Goal: Information Seeking & Learning: Learn about a topic

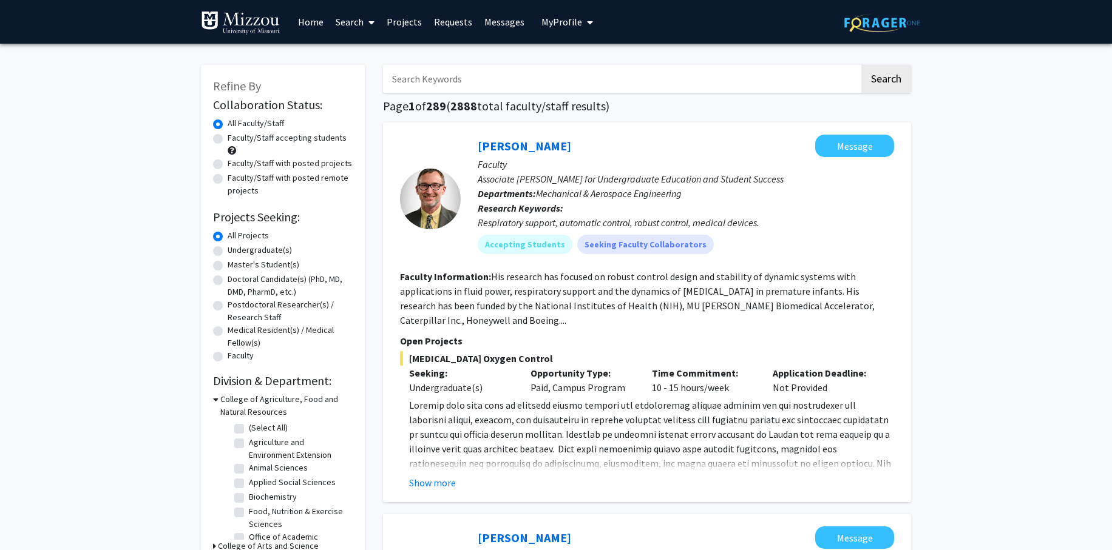
click at [228, 252] on label "Undergraduate(s)" at bounding box center [260, 250] width 64 height 13
click at [228, 252] on input "Undergraduate(s)" at bounding box center [232, 248] width 8 height 8
radio input "true"
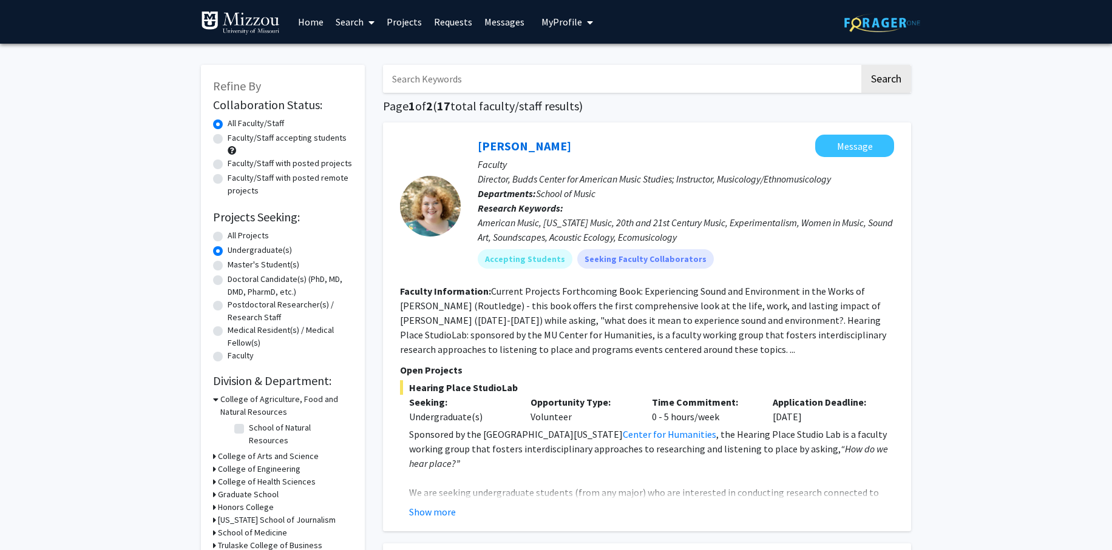
click at [228, 236] on label "All Projects" at bounding box center [248, 235] width 41 height 13
click at [228, 236] on input "All Projects" at bounding box center [232, 233] width 8 height 8
radio input "true"
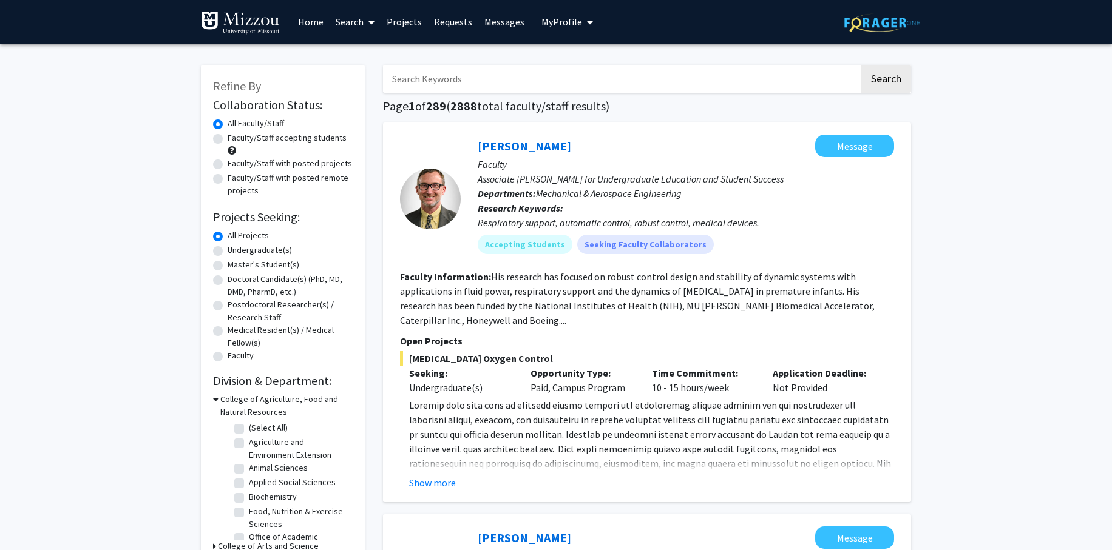
click at [480, 84] on input "Search Keywords" at bounding box center [621, 79] width 476 height 28
click at [509, 80] on input "Search Keywords" at bounding box center [621, 79] width 476 height 28
drag, startPoint x: 496, startPoint y: 83, endPoint x: 410, endPoint y: 76, distance: 85.8
click at [410, 77] on input "Search Keywords" at bounding box center [621, 79] width 476 height 28
type input "biological sciences"
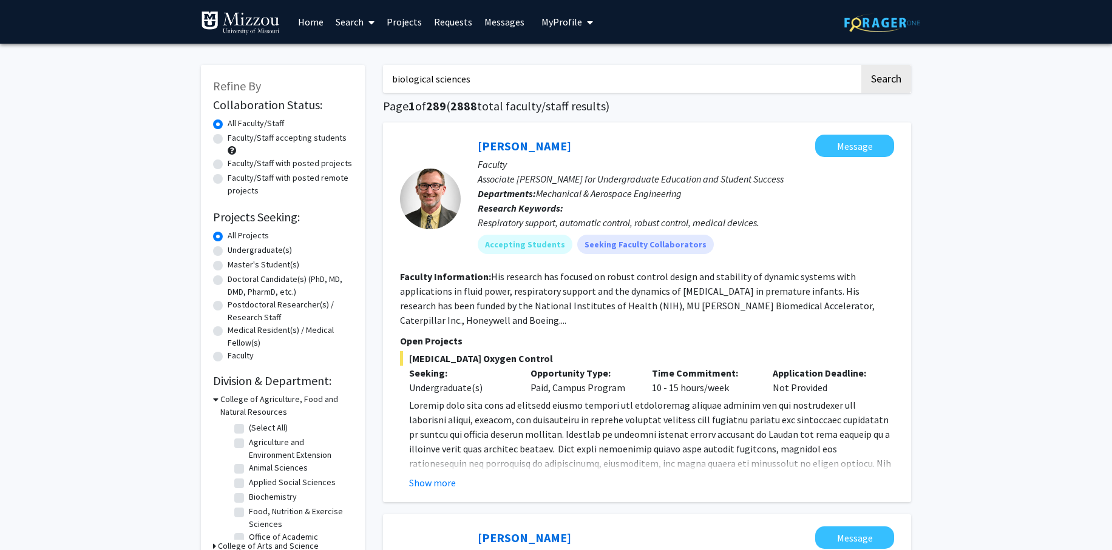
click at [781, 65] on button "Search" at bounding box center [886, 79] width 50 height 28
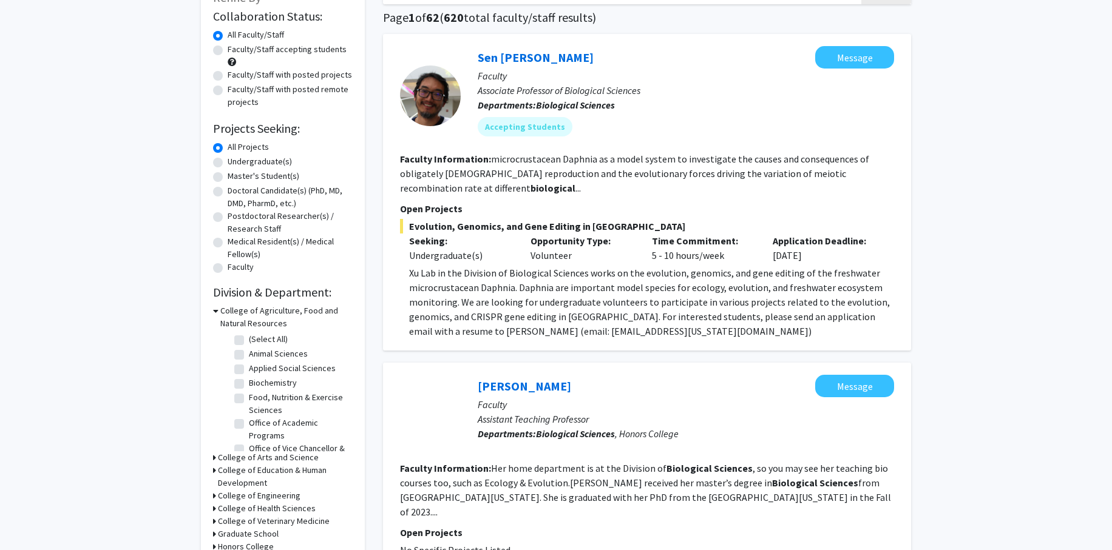
scroll to position [88, 0]
click at [495, 58] on link "Sen [PERSON_NAME]" at bounding box center [536, 57] width 116 height 15
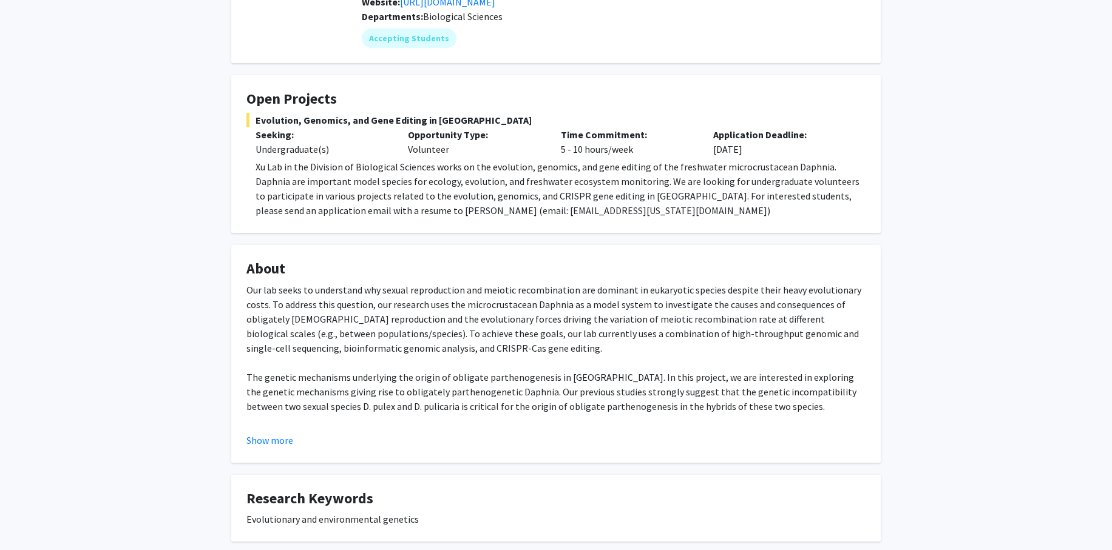
scroll to position [125, 0]
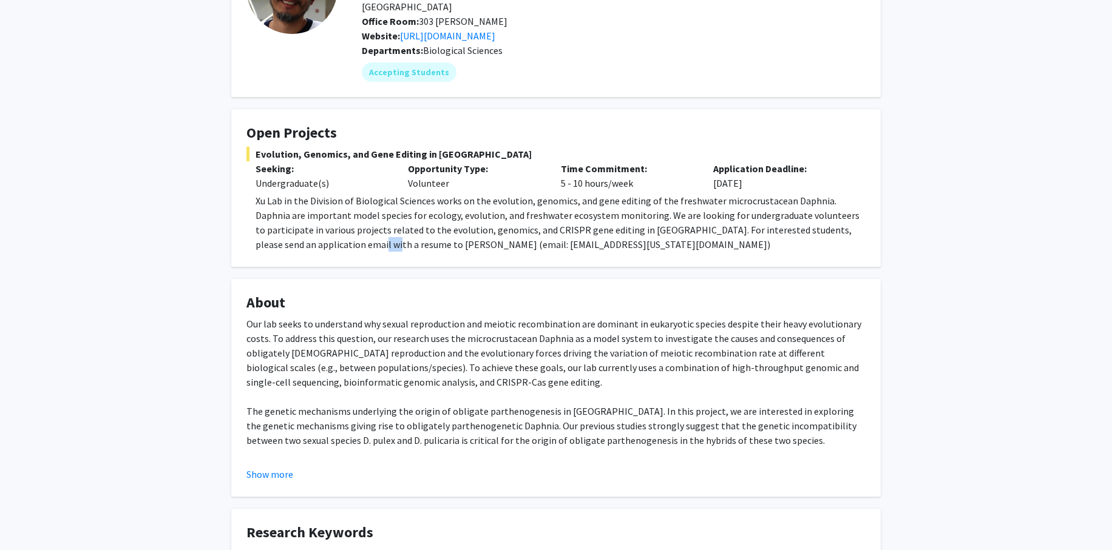
drag, startPoint x: 285, startPoint y: 232, endPoint x: 309, endPoint y: 232, distance: 24.3
click at [309, 232] on p "Xu Lab in the Division of Biological Sciences works on the evolution, genomics,…" at bounding box center [560, 223] width 610 height 58
click at [317, 239] on fg-card "Open Projects Evolution, Genomics, and Gene Editing in Daphnia Seeking: Undergr…" at bounding box center [555, 188] width 649 height 158
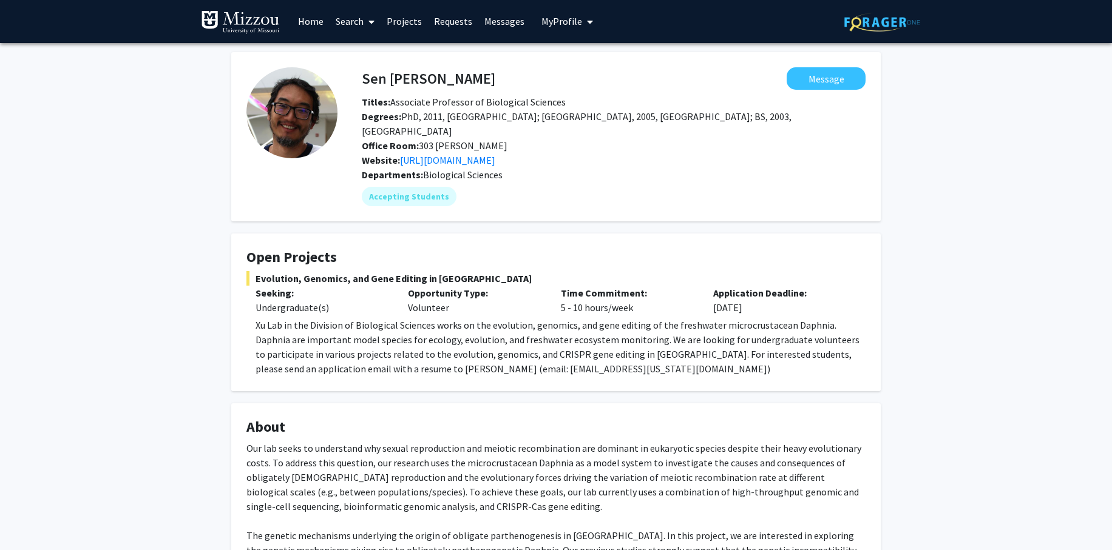
scroll to position [0, 0]
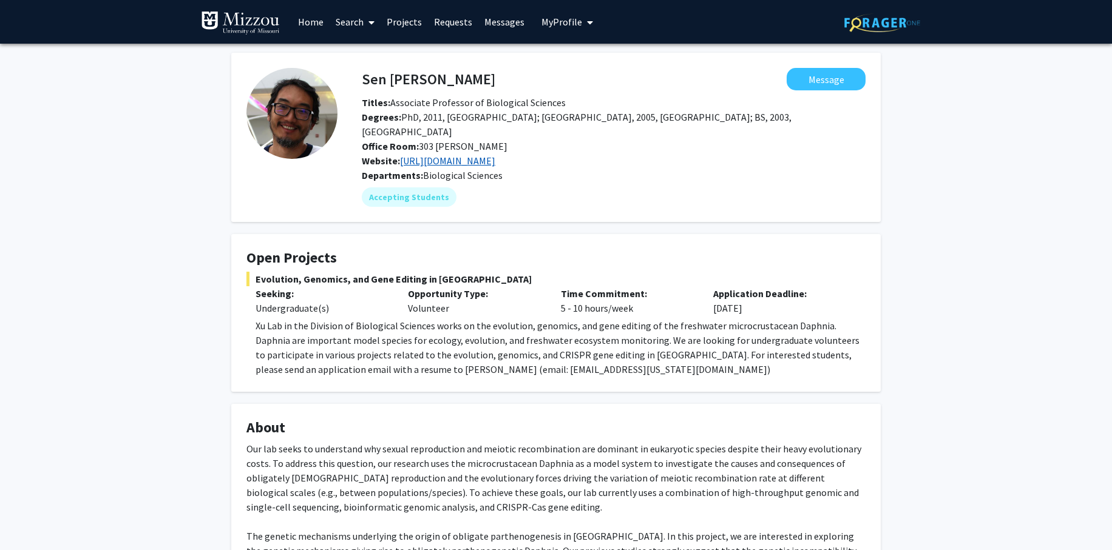
click at [488, 155] on link "[URL][DOMAIN_NAME]" at bounding box center [447, 161] width 95 height 12
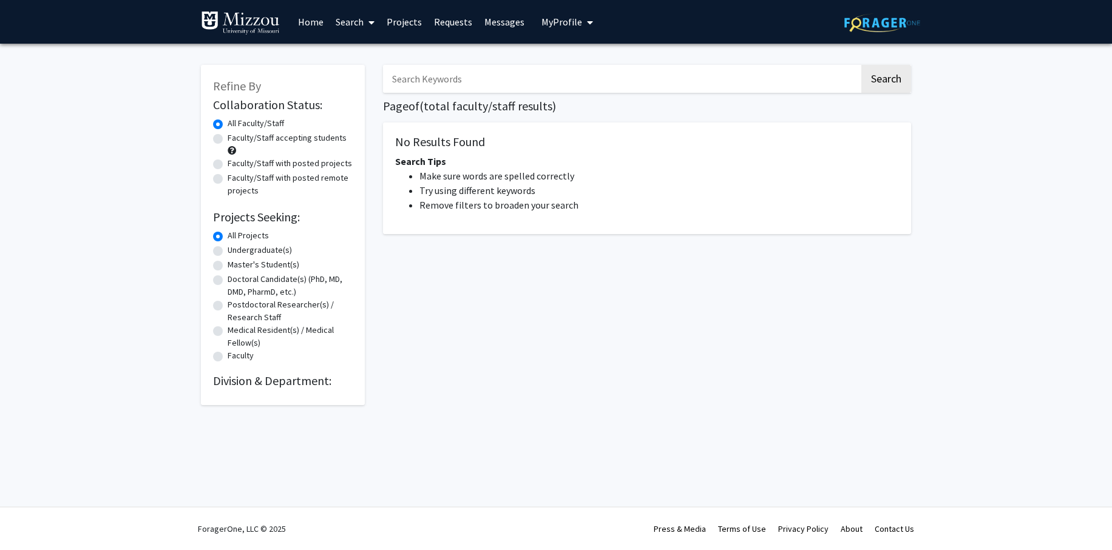
click at [431, 84] on input "Search Keywords" at bounding box center [621, 79] width 476 height 28
click at [781, 65] on button "Search" at bounding box center [886, 79] width 50 height 28
click at [466, 73] on input "biochemistry" at bounding box center [621, 79] width 476 height 28
click at [781, 65] on button "Search" at bounding box center [886, 79] width 50 height 28
click at [462, 81] on input "biochemistry" at bounding box center [621, 79] width 476 height 28
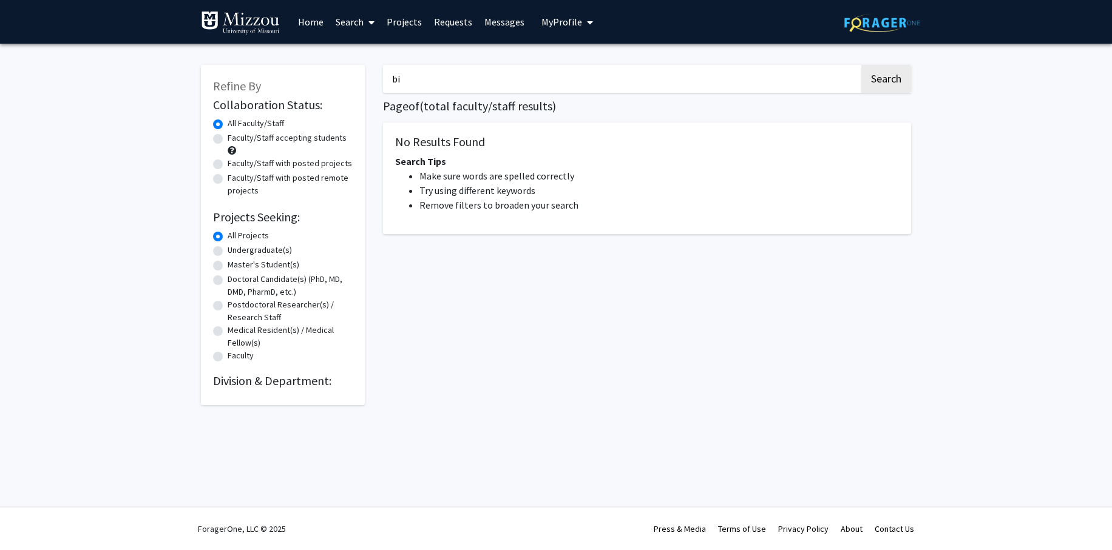
type input "b"
click at [781, 79] on button "Search" at bounding box center [886, 79] width 50 height 28
drag, startPoint x: 484, startPoint y: 75, endPoint x: 376, endPoint y: 73, distance: 108.0
click at [376, 73] on div "animal sciences Search Page of ( total faculty/staff results) No Results Found …" at bounding box center [647, 229] width 546 height 353
type input "biochemistry"
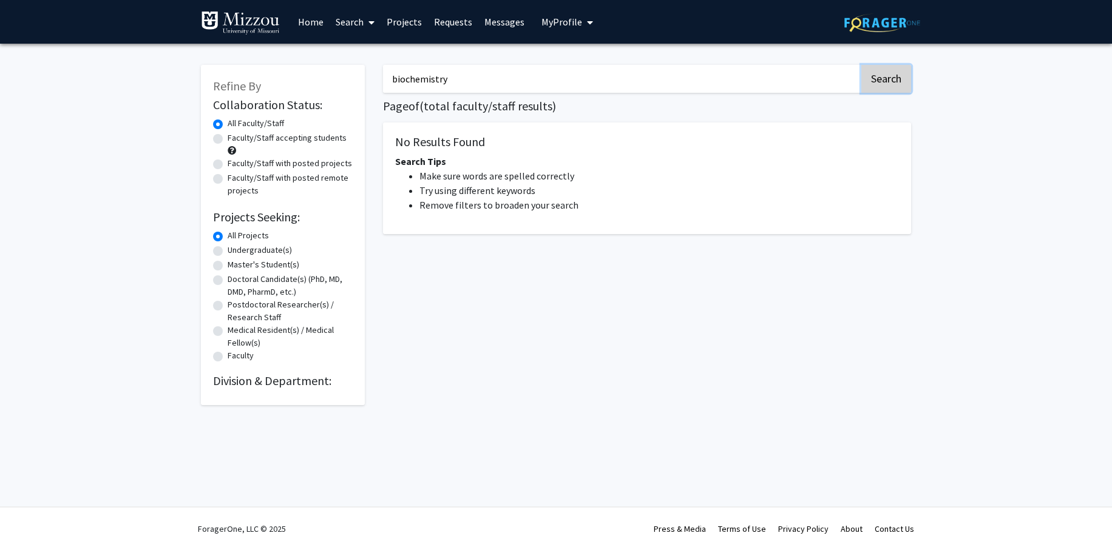
click at [781, 79] on button "Search" at bounding box center [886, 79] width 50 height 28
click at [228, 141] on label "Faculty/Staff accepting students" at bounding box center [287, 138] width 119 height 13
click at [228, 140] on input "Faculty/Staff accepting students" at bounding box center [232, 136] width 8 height 8
radio input "true"
click at [781, 75] on button "Search" at bounding box center [886, 79] width 50 height 28
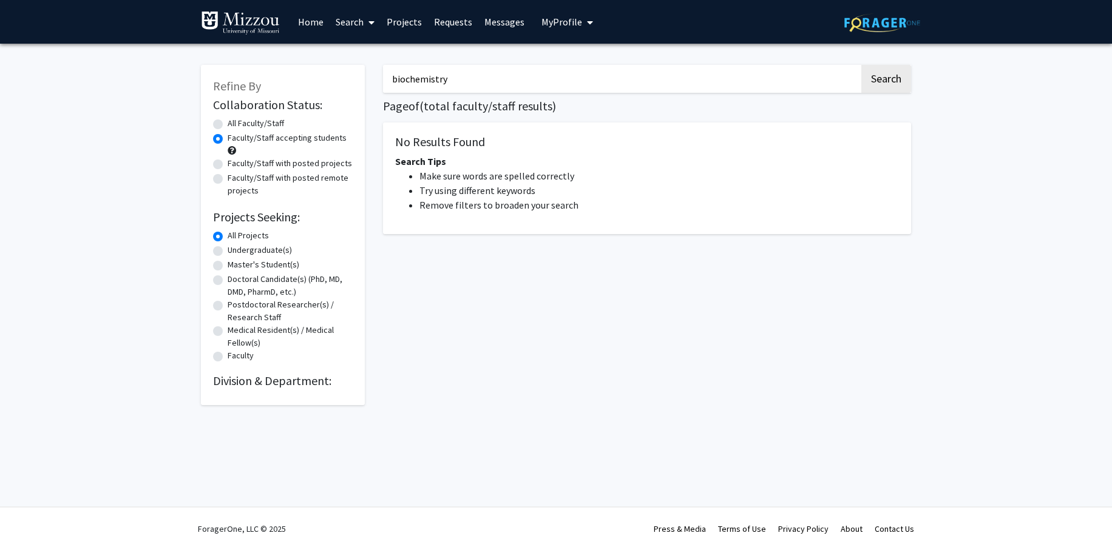
click at [477, 75] on input "biochemistry" at bounding box center [621, 79] width 476 height 28
type input "biological sciences"
click at [781, 87] on button "Search" at bounding box center [886, 79] width 50 height 28
click at [228, 124] on label "All Faculty/Staff" at bounding box center [256, 123] width 56 height 13
click at [228, 124] on input "All Faculty/Staff" at bounding box center [232, 121] width 8 height 8
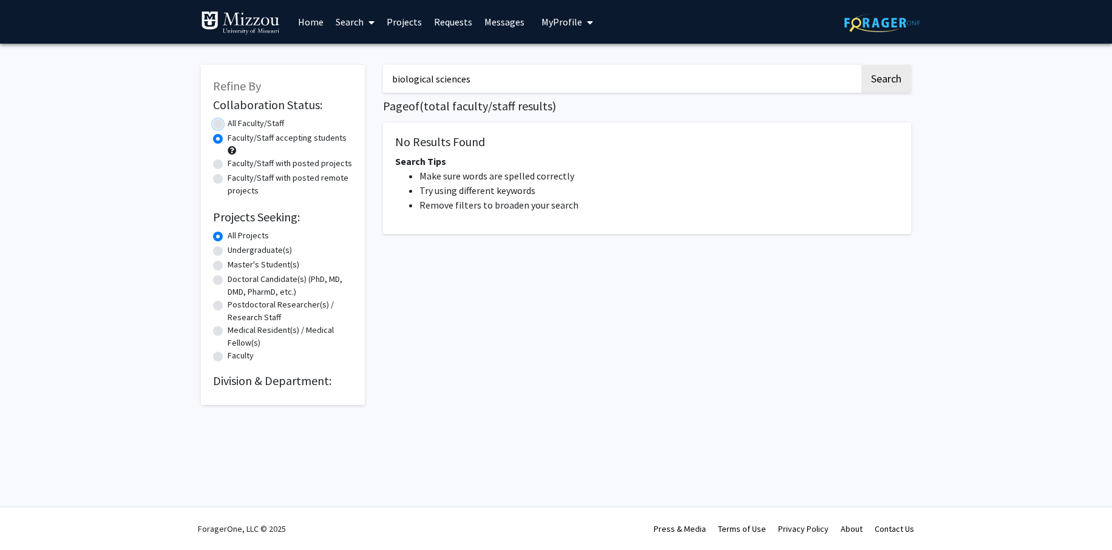
radio input "true"
click at [228, 251] on label "Undergraduate(s)" at bounding box center [260, 250] width 64 height 13
click at [228, 251] on input "Undergraduate(s)" at bounding box center [232, 248] width 8 height 8
radio input "true"
click at [581, 76] on input "biological sciences" at bounding box center [621, 79] width 476 height 28
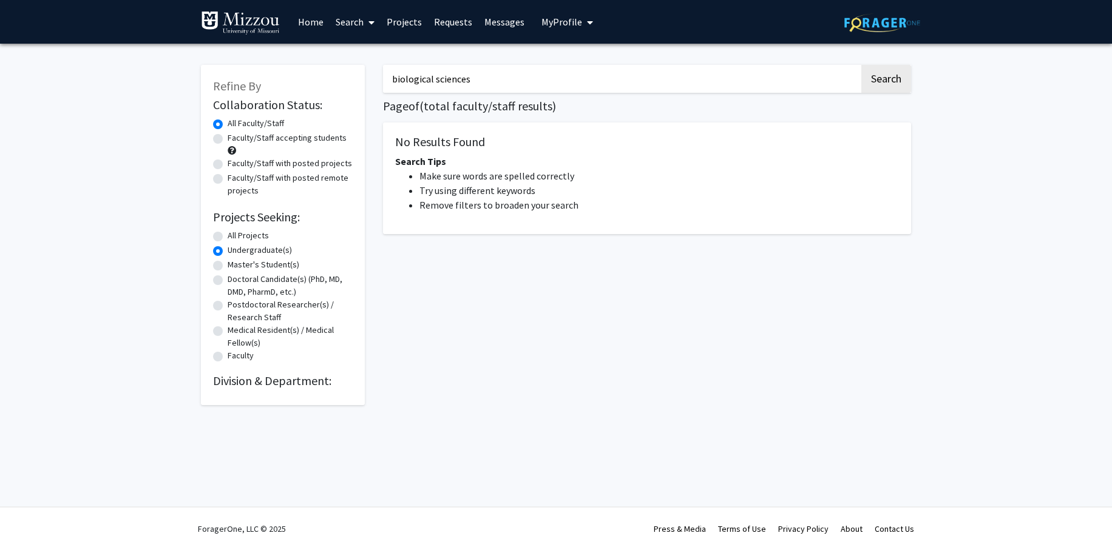
click at [781, 65] on button "Search" at bounding box center [886, 79] width 50 height 28
click at [781, 76] on button "Search" at bounding box center [886, 79] width 50 height 28
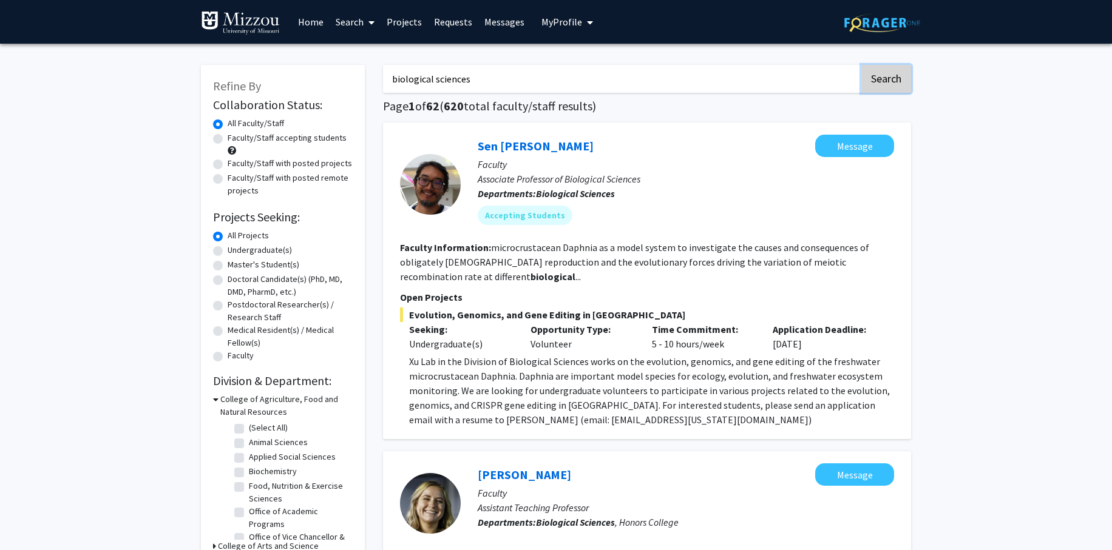
click at [884, 75] on button "Search" at bounding box center [886, 79] width 50 height 28
drag, startPoint x: 525, startPoint y: 76, endPoint x: 445, endPoint y: 79, distance: 80.1
click at [445, 79] on input "biological sciences" at bounding box center [621, 79] width 476 height 28
drag, startPoint x: 445, startPoint y: 79, endPoint x: 368, endPoint y: 79, distance: 77.1
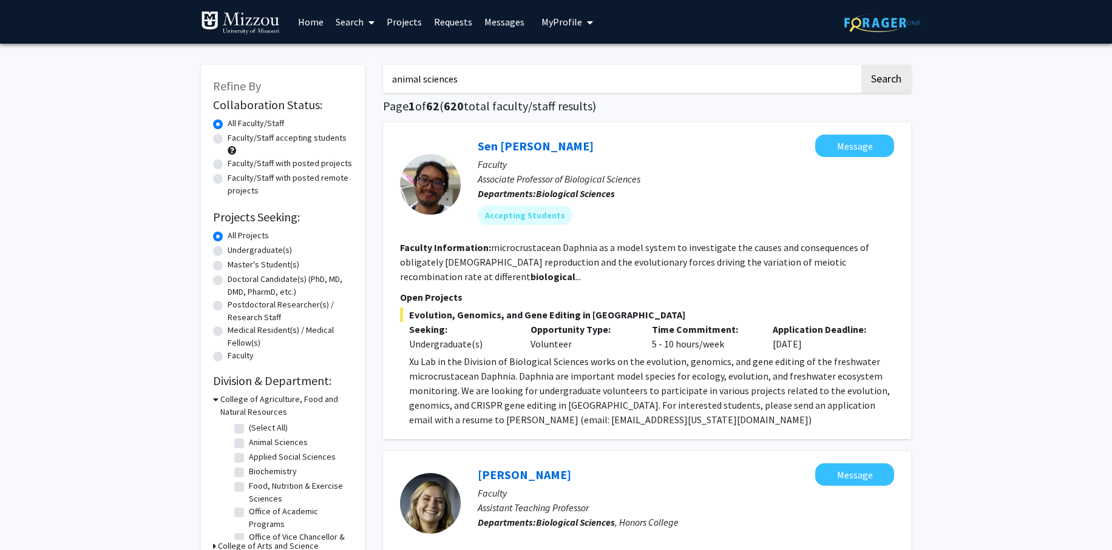
type input "animal sciences"
click at [861, 65] on button "Search" at bounding box center [886, 79] width 50 height 28
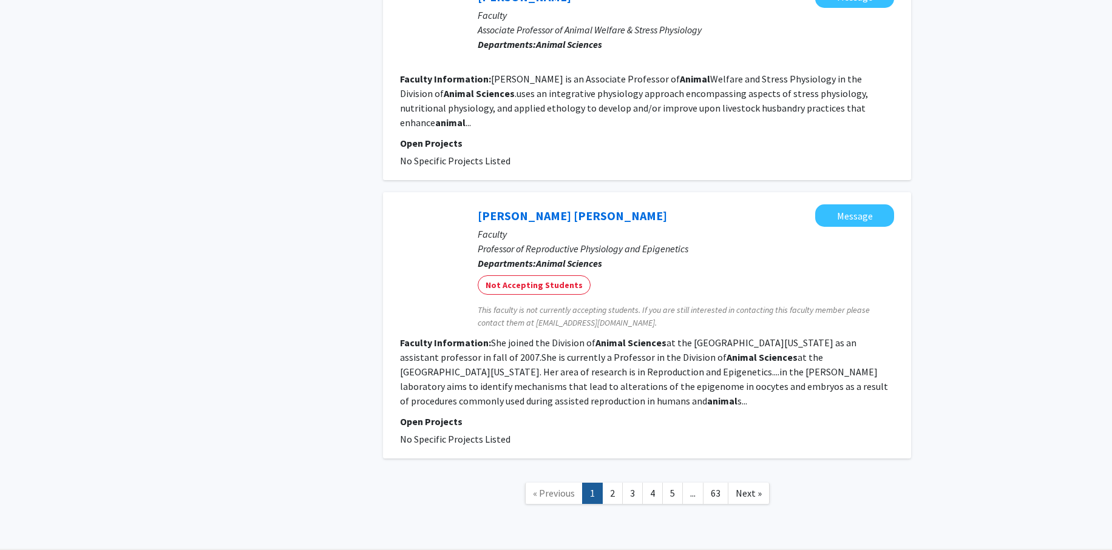
scroll to position [1808, 0]
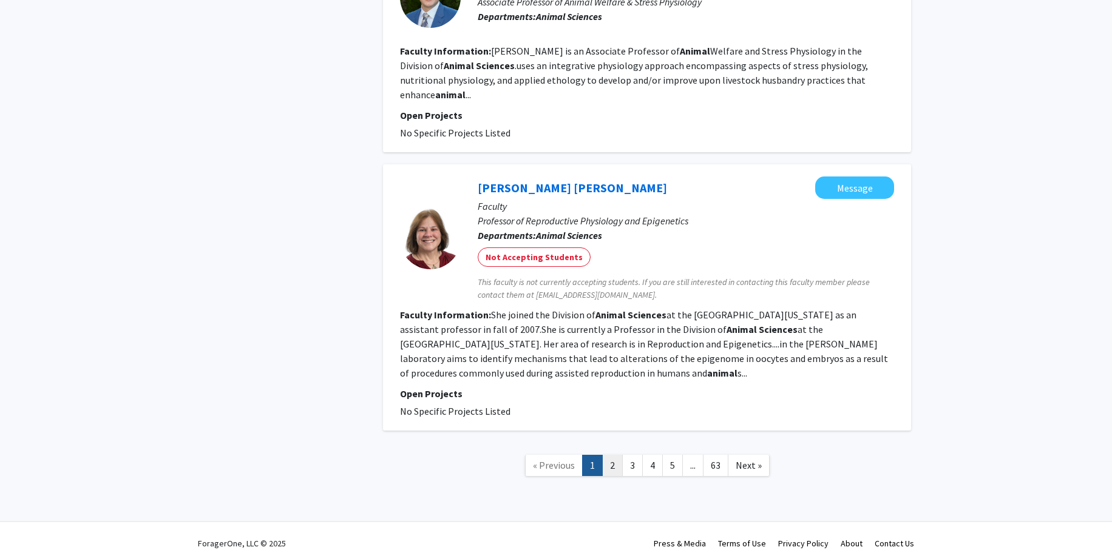
click at [611, 456] on link "2" at bounding box center [612, 465] width 21 height 21
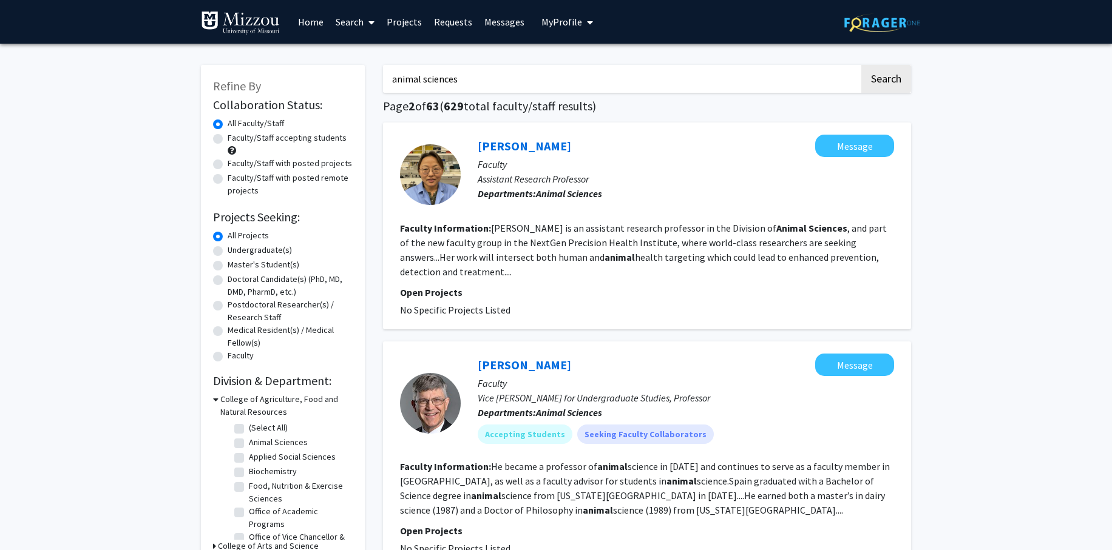
click at [228, 249] on label "Undergraduate(s)" at bounding box center [260, 250] width 64 height 13
click at [228, 249] on input "Undergraduate(s)" at bounding box center [232, 248] width 8 height 8
radio input "true"
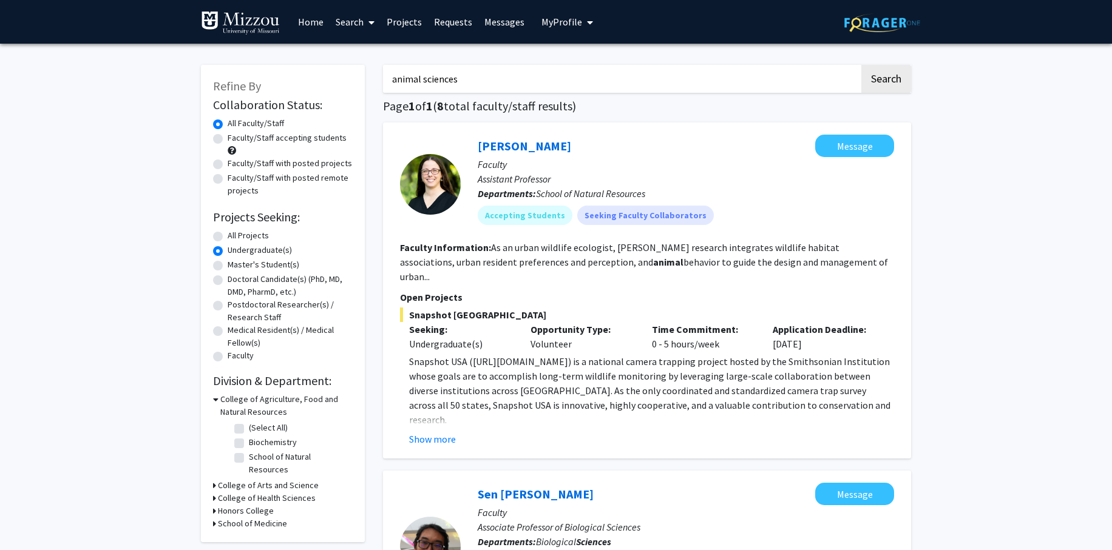
drag, startPoint x: 485, startPoint y: 73, endPoint x: 364, endPoint y: 74, distance: 121.4
